Goal: Task Accomplishment & Management: Use online tool/utility

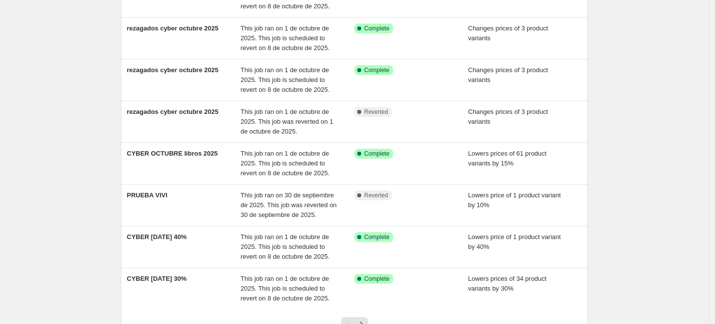
scroll to position [218, 0]
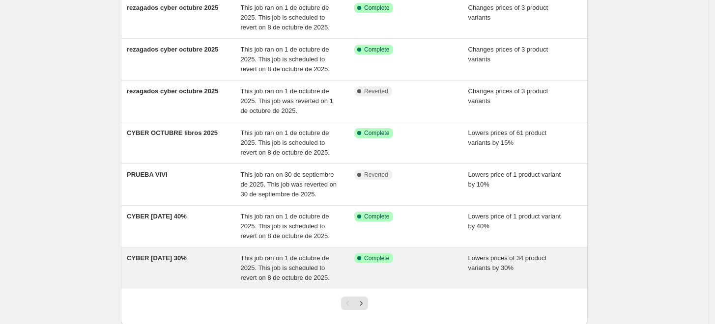
click at [214, 258] on div "CYBER [DATE] 30%" at bounding box center [184, 267] width 114 height 29
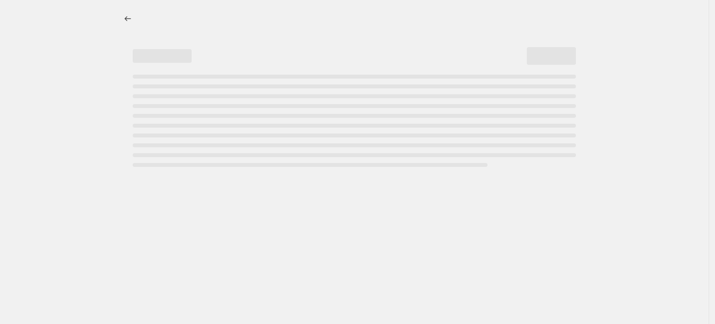
select select "percentage"
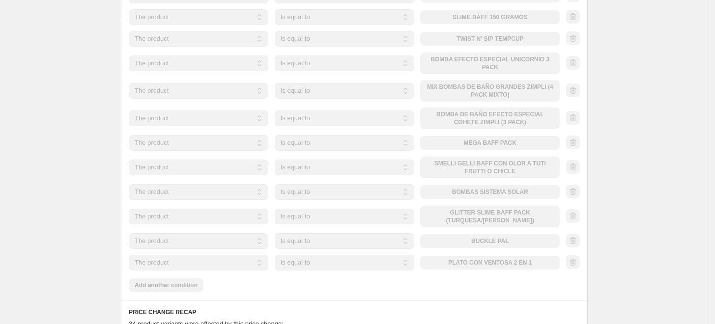
scroll to position [600, 0]
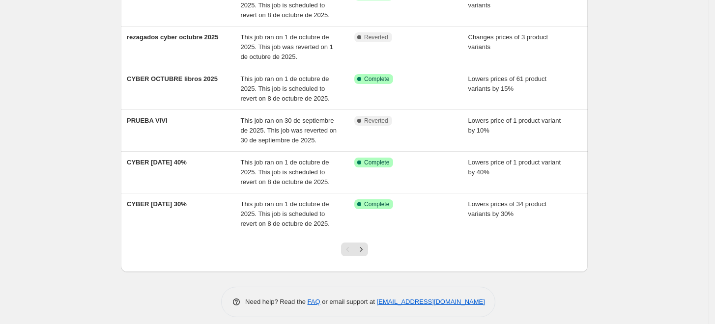
scroll to position [273, 0]
click at [363, 251] on icon "Next" at bounding box center [361, 249] width 10 height 10
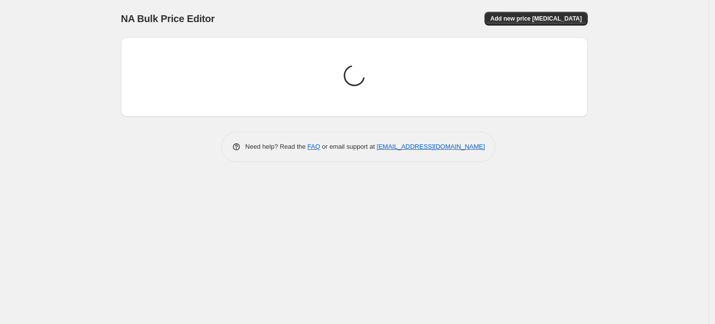
scroll to position [0, 0]
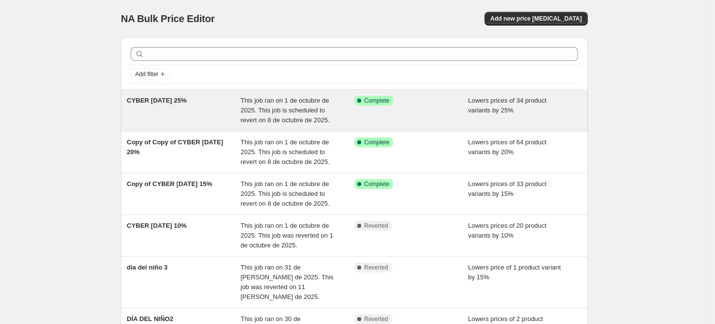
click at [226, 106] on div "CYBER [DATE] 25%" at bounding box center [184, 110] width 114 height 29
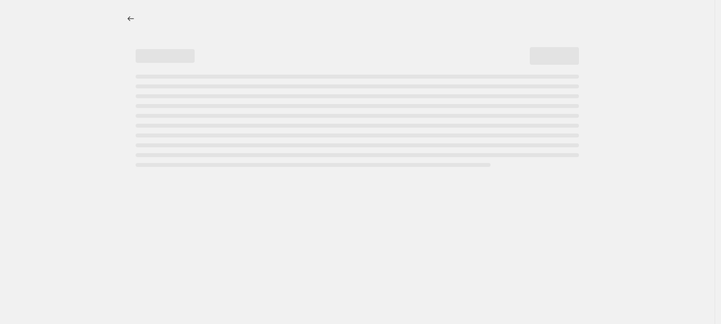
select select "percentage"
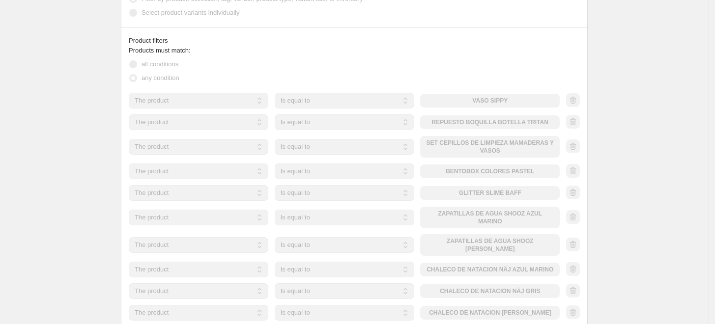
scroll to position [655, 0]
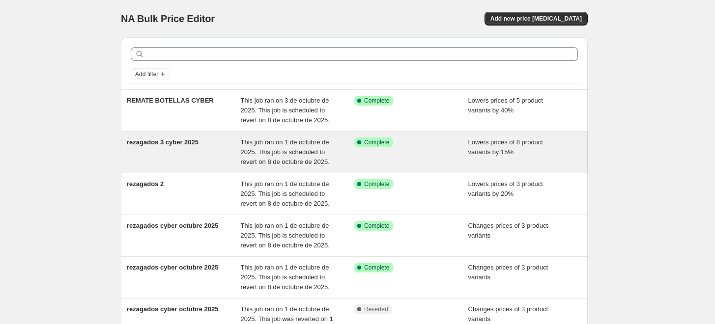
click at [181, 152] on div "rezagados 3 cyber 2025" at bounding box center [184, 152] width 114 height 29
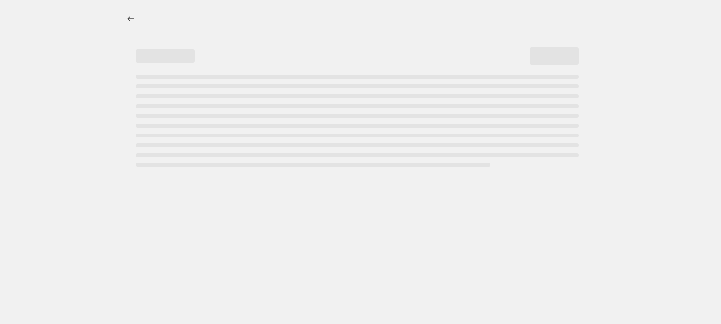
select select "percentage"
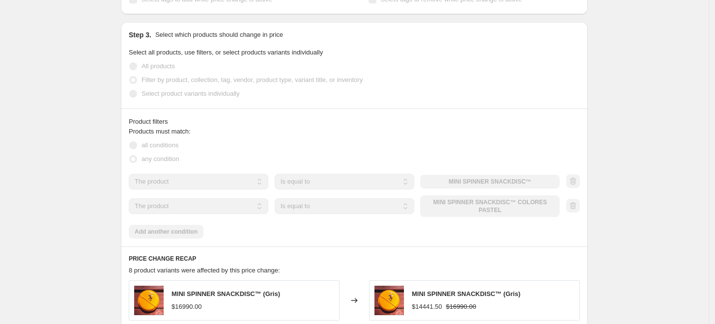
scroll to position [600, 0]
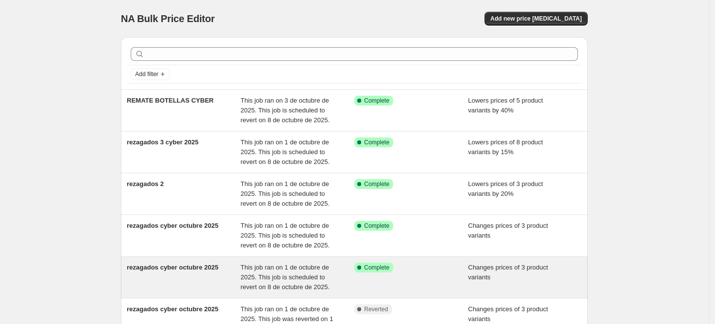
click at [227, 282] on div "rezagados cyber octubre 2025" at bounding box center [184, 277] width 114 height 29
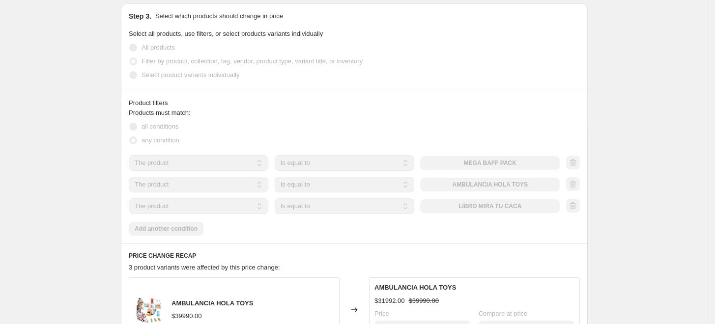
scroll to position [327, 0]
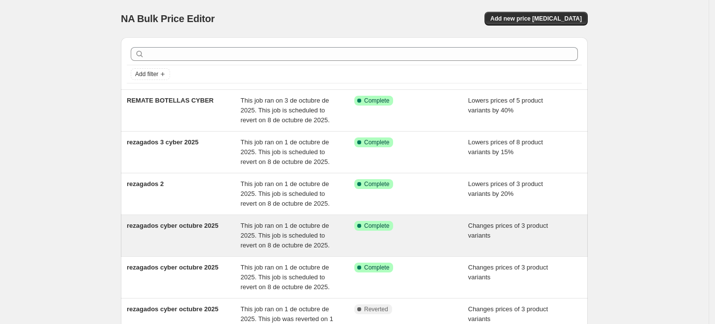
click at [223, 238] on div "rezagados cyber octubre 2025" at bounding box center [184, 235] width 114 height 29
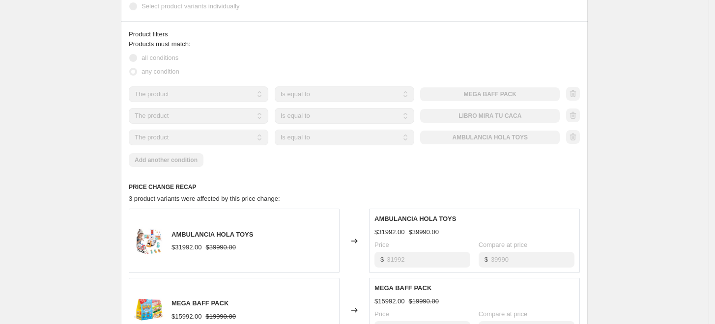
scroll to position [382, 0]
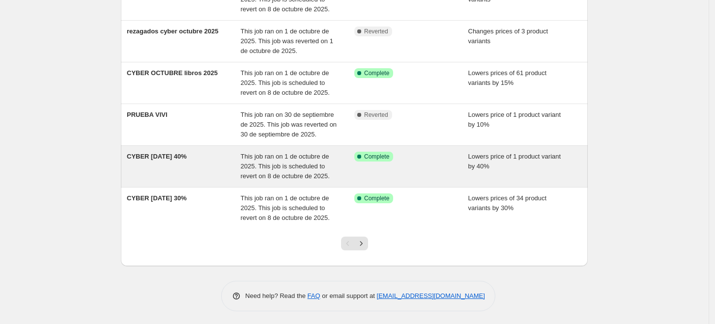
scroll to position [279, 0]
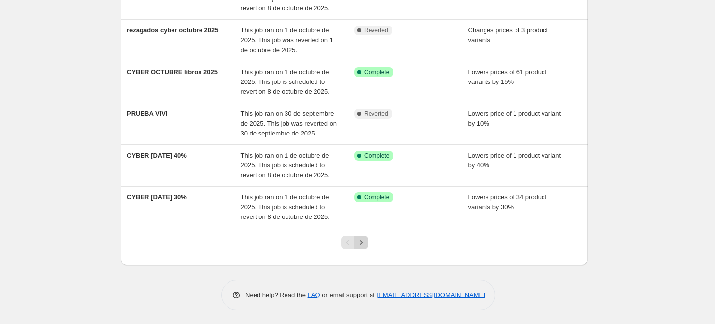
click at [365, 240] on icon "Next" at bounding box center [361, 243] width 10 height 10
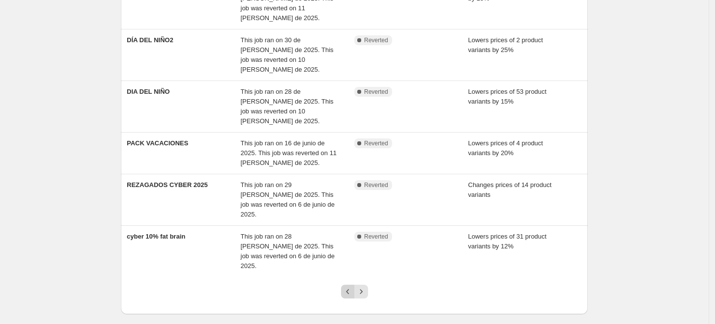
click at [351, 287] on icon "Previous" at bounding box center [348, 292] width 10 height 10
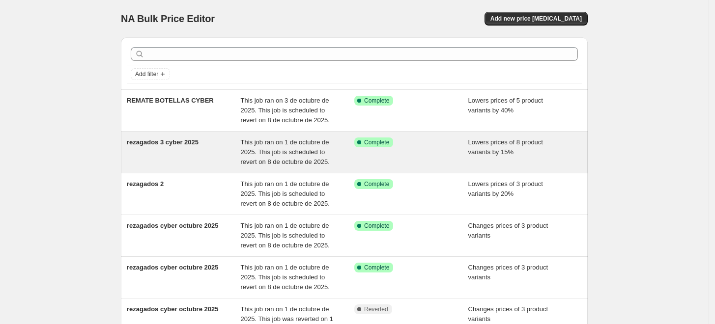
click at [212, 154] on div "rezagados 3 cyber 2025" at bounding box center [184, 152] width 114 height 29
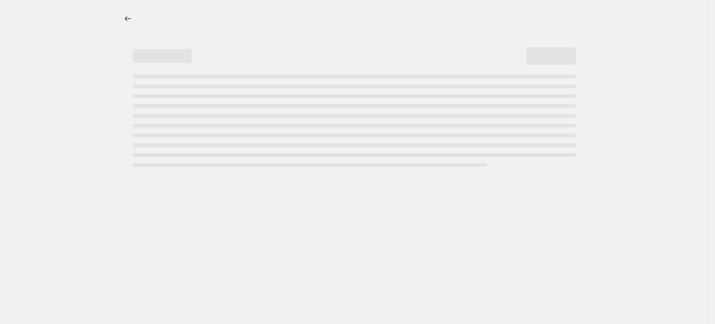
select select "percentage"
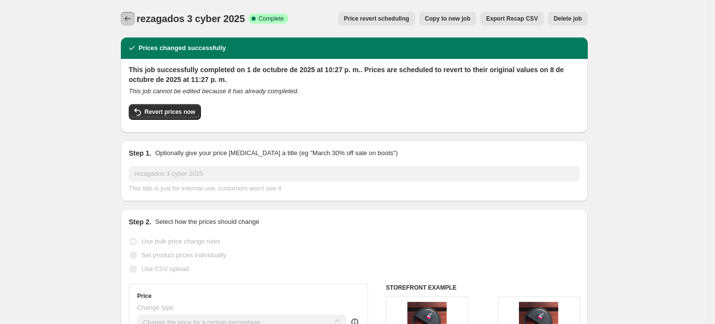
click at [128, 17] on icon "Price change jobs" at bounding box center [128, 19] width 10 height 10
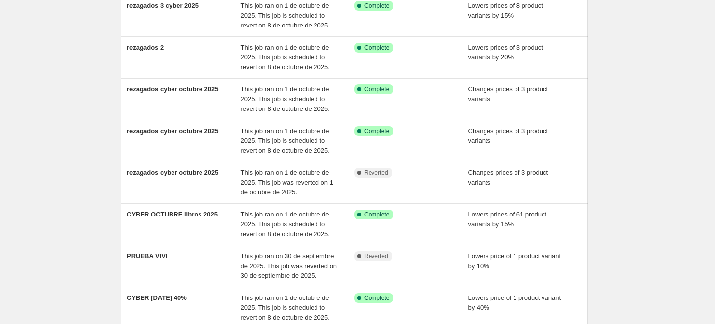
scroll to position [164, 0]
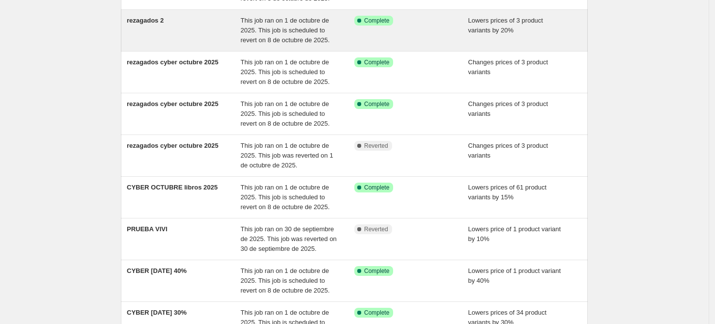
click at [205, 27] on div "rezagados 2" at bounding box center [184, 30] width 114 height 29
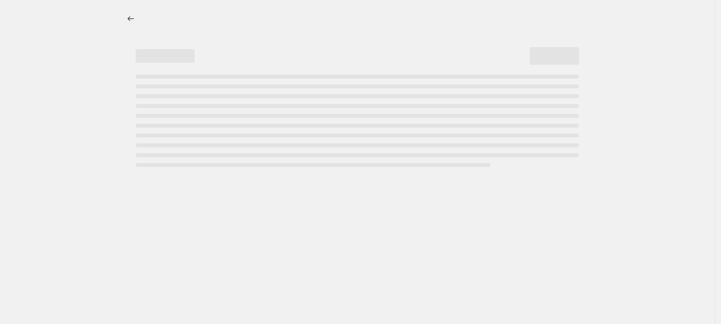
select select "percentage"
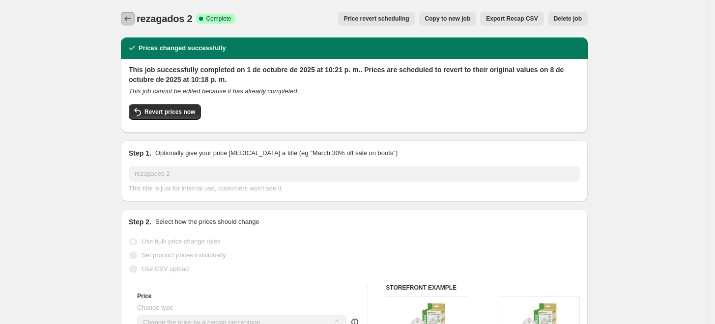
click at [128, 22] on icon "Price change jobs" at bounding box center [128, 19] width 10 height 10
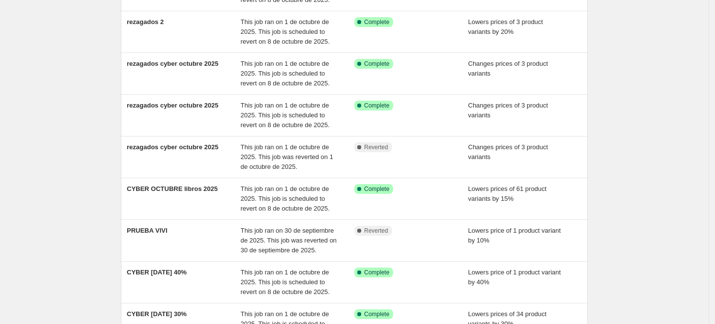
scroll to position [164, 0]
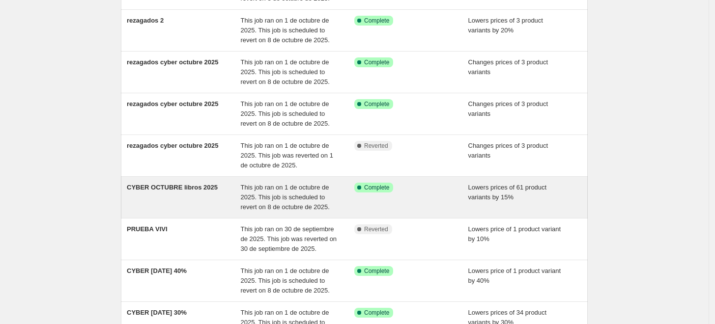
click at [191, 209] on div "CYBER OCTUBRE libros 2025" at bounding box center [184, 197] width 114 height 29
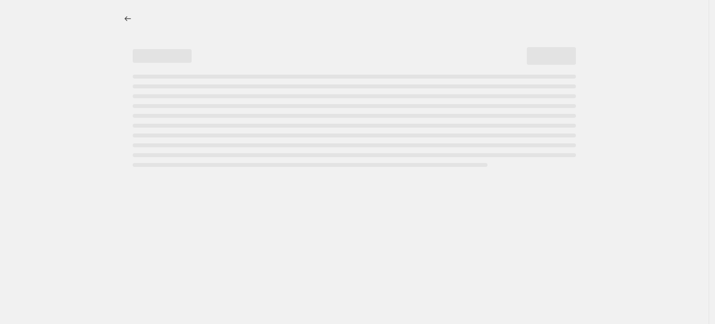
select select "percentage"
select select "collection"
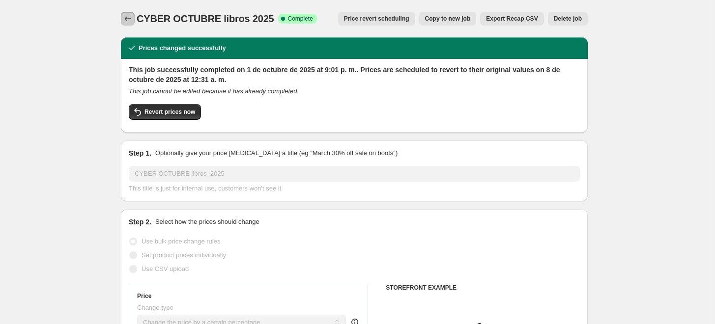
click at [130, 24] on button "Price change jobs" at bounding box center [128, 19] width 14 height 14
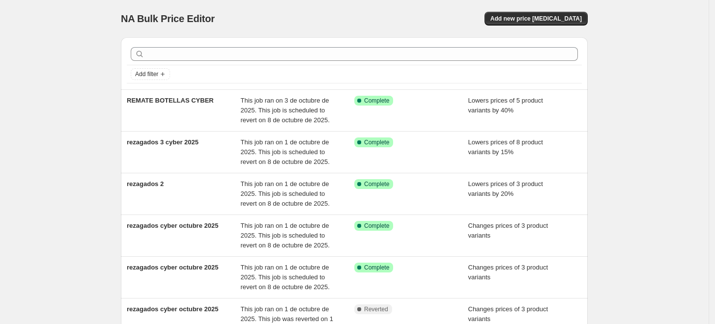
scroll to position [218, 0]
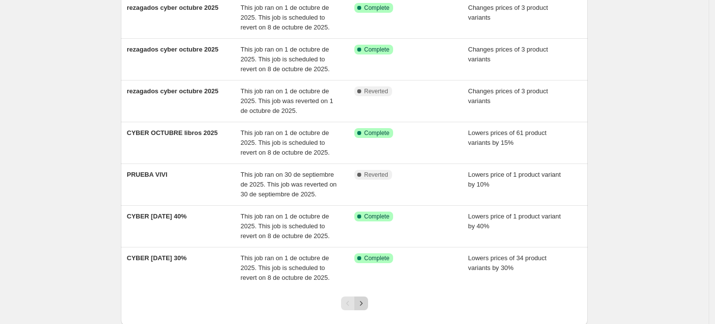
click at [364, 305] on icon "Next" at bounding box center [361, 304] width 10 height 10
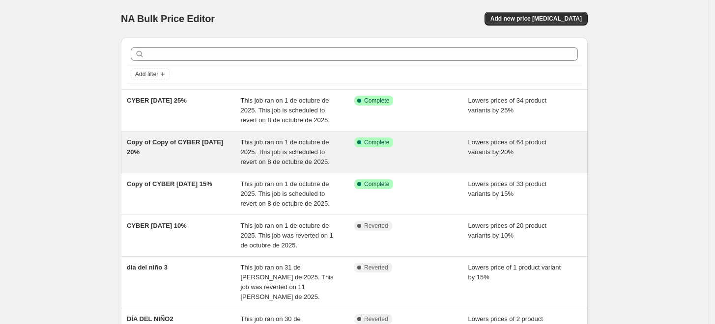
click at [199, 140] on span "Copy of Copy of CYBER [DATE] 20%" at bounding box center [175, 147] width 96 height 17
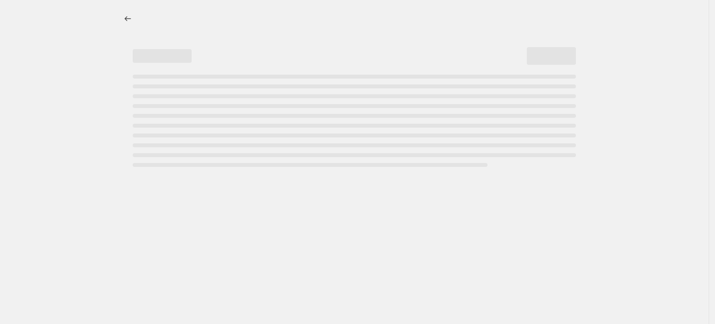
select select "percentage"
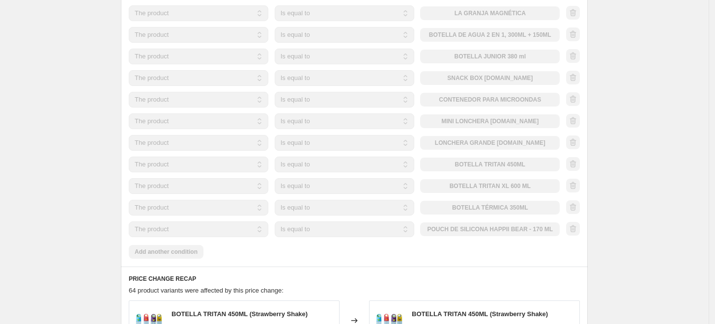
scroll to position [709, 0]
